Goal: Information Seeking & Learning: Learn about a topic

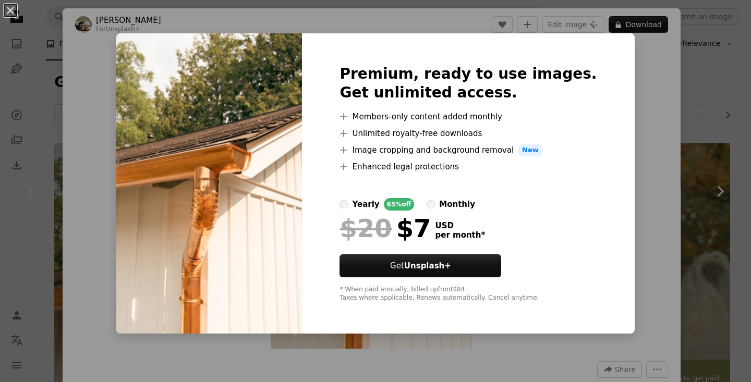
drag, startPoint x: 641, startPoint y: 74, endPoint x: 548, endPoint y: 59, distance: 94.5
click at [639, 72] on div "An X shape Premium, ready to use images. Get unlimited access. A plus sign Memb…" at bounding box center [375, 191] width 751 height 382
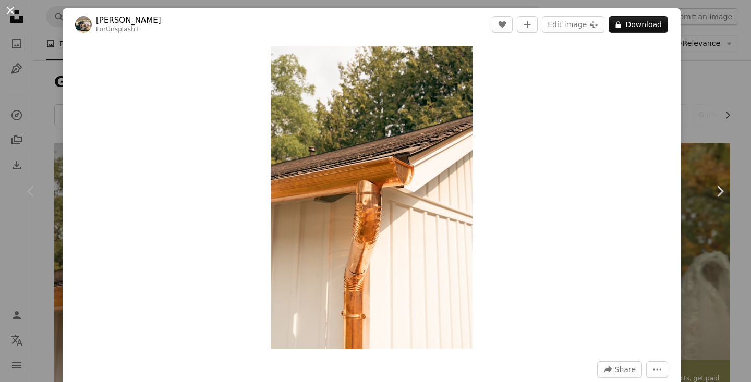
click at [11, 9] on button "An X shape" at bounding box center [10, 10] width 13 height 13
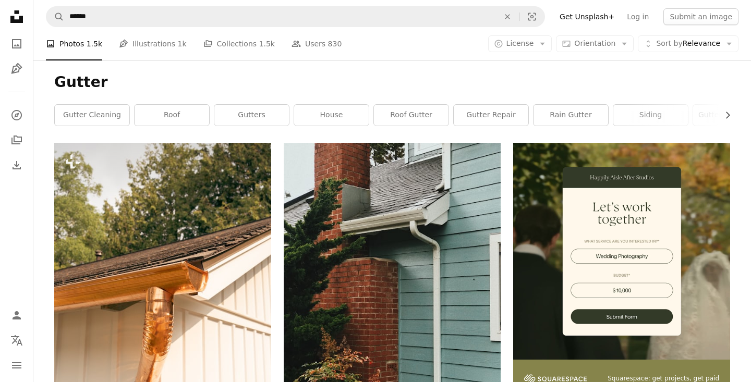
click at [14, 18] on icon at bounding box center [16, 16] width 13 height 13
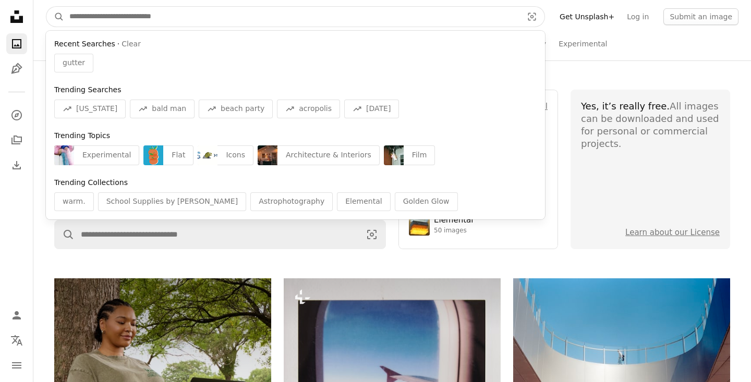
click at [184, 16] on input "Find visuals sitewide" at bounding box center [291, 17] width 455 height 20
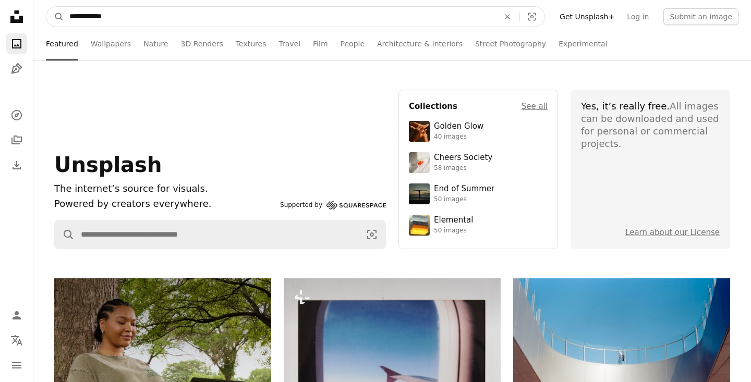
type input "**********"
click at [55, 17] on button "A magnifying glass" at bounding box center [55, 17] width 18 height 20
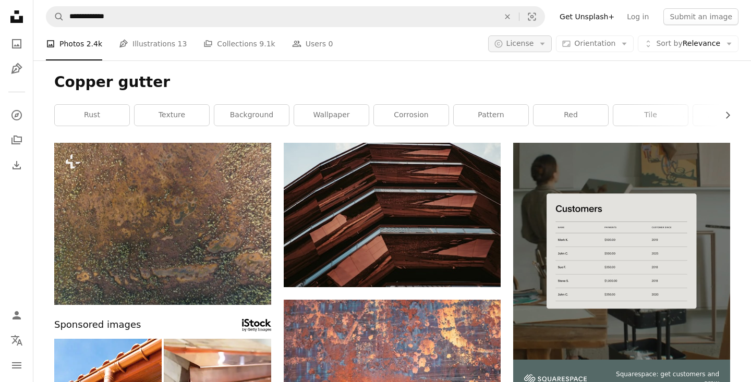
click at [547, 44] on icon "Arrow down" at bounding box center [542, 43] width 9 height 9
click at [531, 127] on span "Free" at bounding box center [548, 126] width 64 height 10
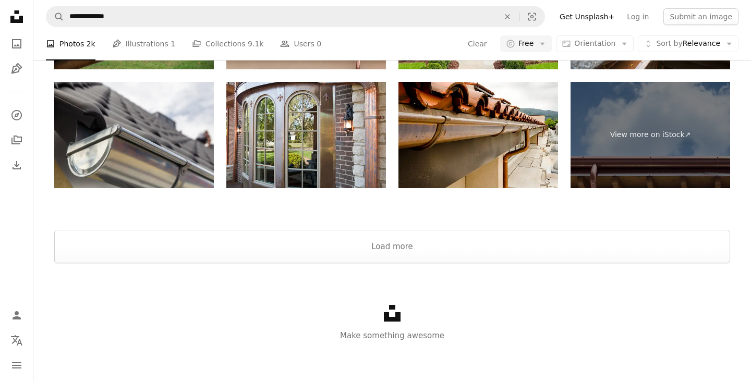
scroll to position [1843, 0]
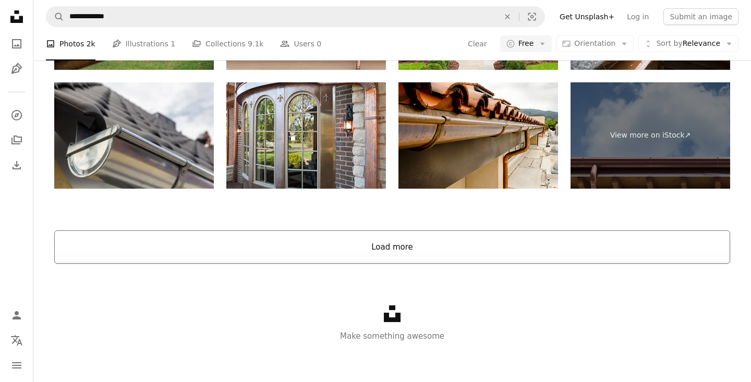
click at [386, 250] on button "Load more" at bounding box center [392, 246] width 676 height 33
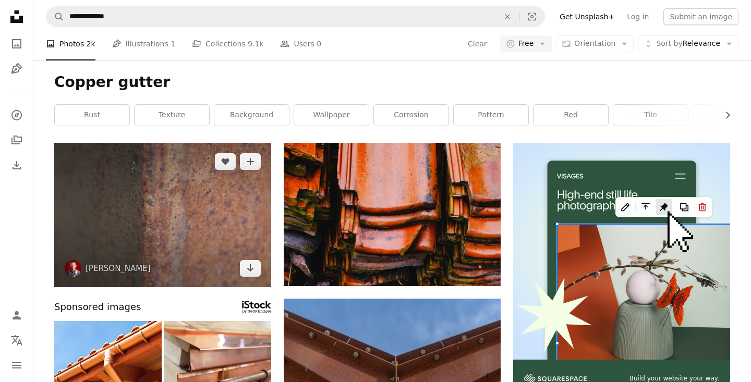
scroll to position [0, 0]
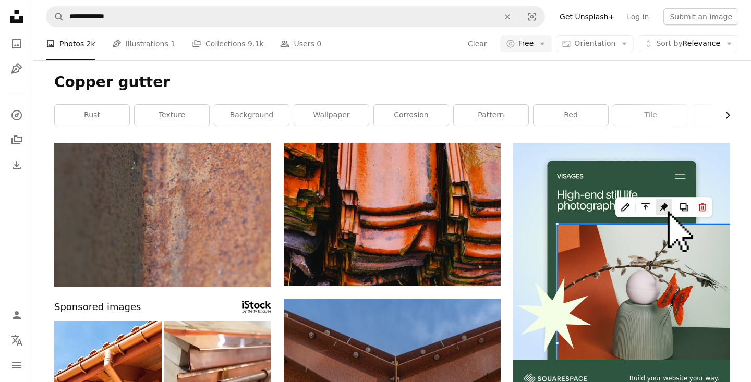
click at [729, 114] on icon "Chevron right" at bounding box center [727, 115] width 10 height 10
click at [729, 114] on icon "button" at bounding box center [728, 115] width 4 height 7
click at [710, 113] on link "russium" at bounding box center [692, 115] width 75 height 21
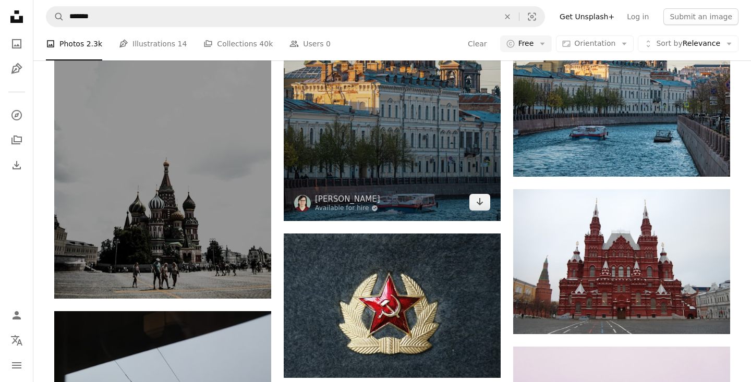
scroll to position [640, 0]
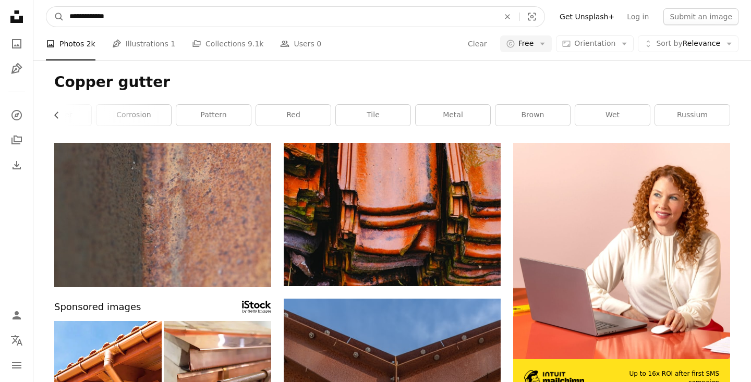
click at [179, 21] on input "**********" at bounding box center [280, 17] width 432 height 20
type input "**********"
click at [55, 17] on button "A magnifying glass" at bounding box center [55, 17] width 18 height 20
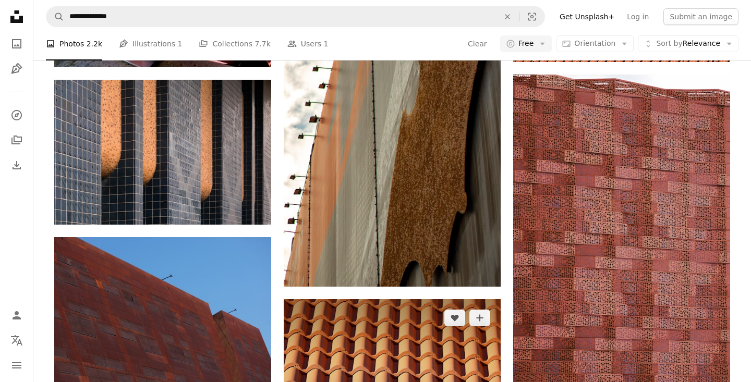
scroll to position [6388, 0]
